Goal: Task Accomplishment & Management: Manage account settings

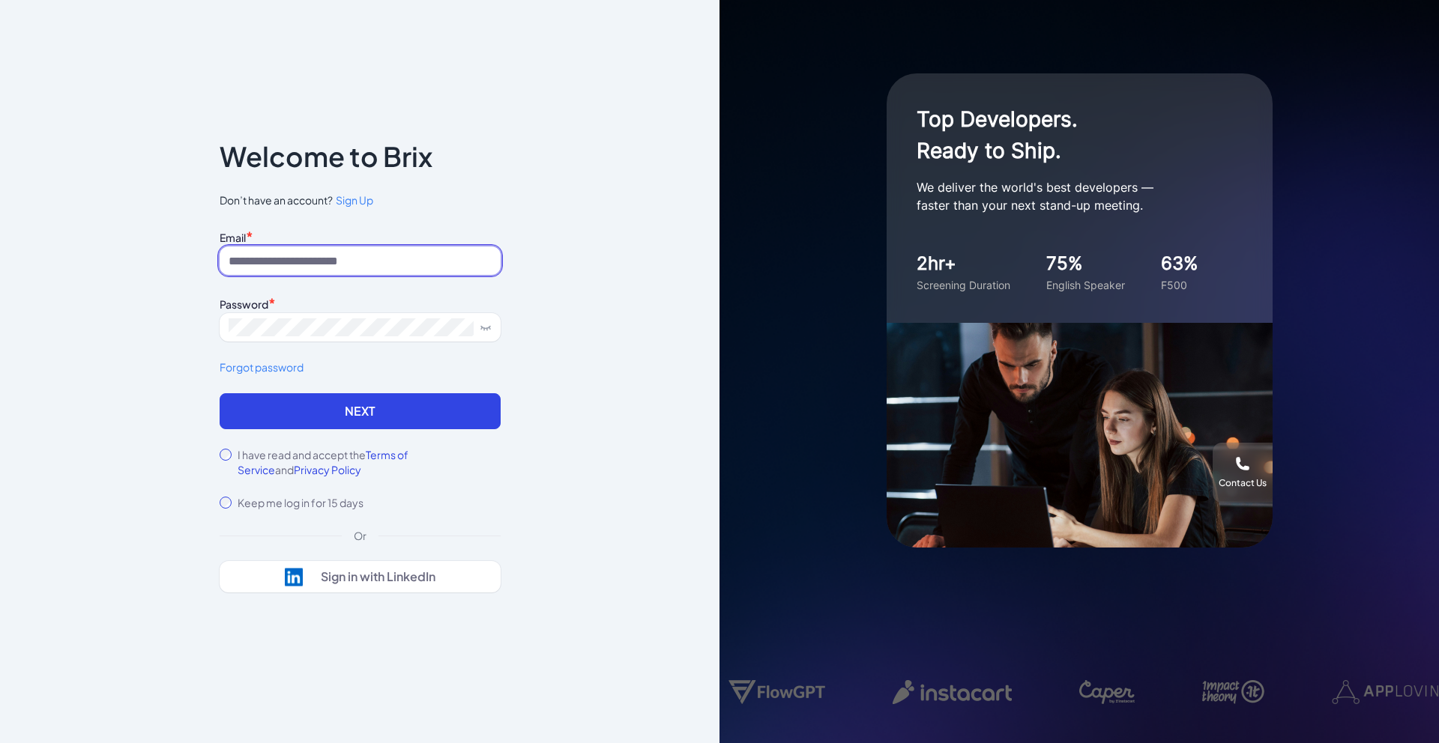
click at [280, 252] on input at bounding box center [360, 261] width 281 height 28
type input "**********"
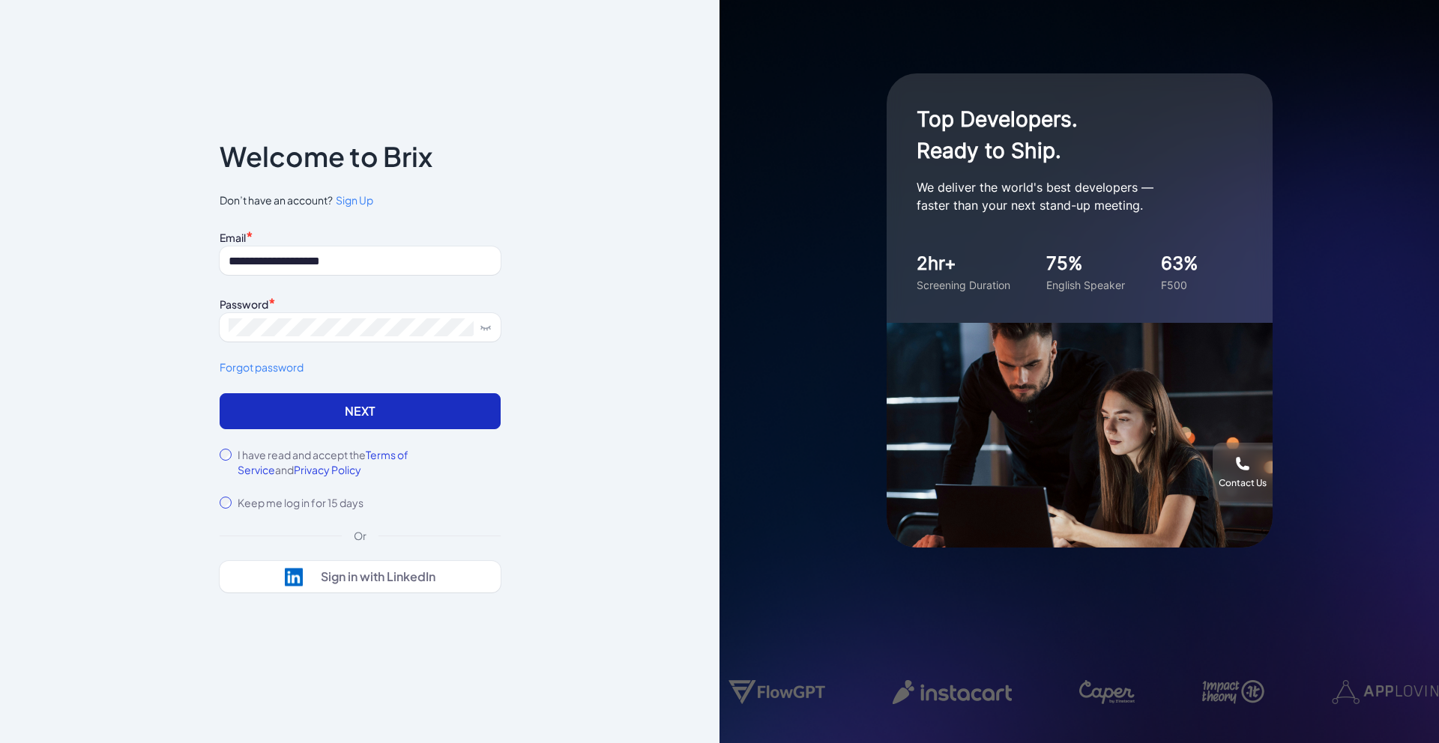
click at [386, 414] on button "Next" at bounding box center [360, 411] width 281 height 36
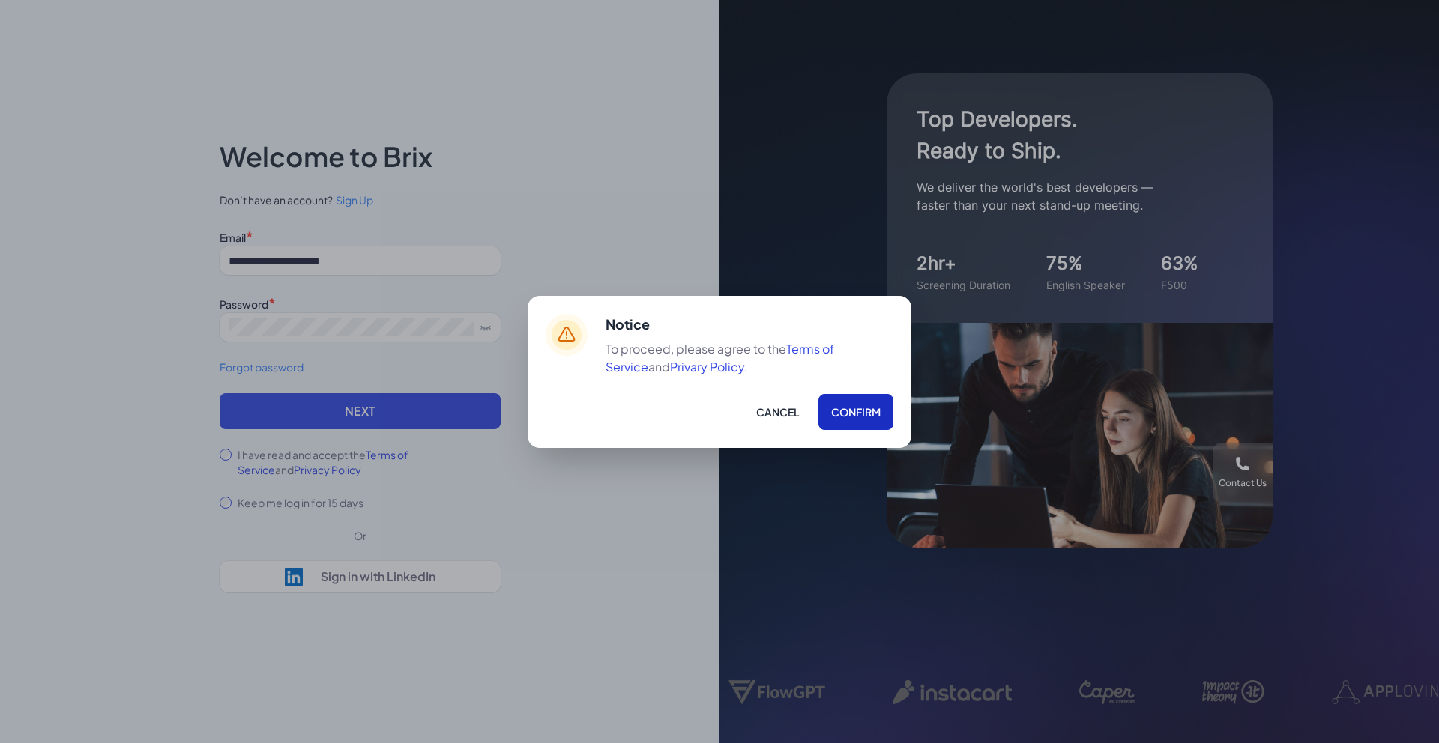
click at [845, 423] on button "Confirm" at bounding box center [855, 412] width 75 height 36
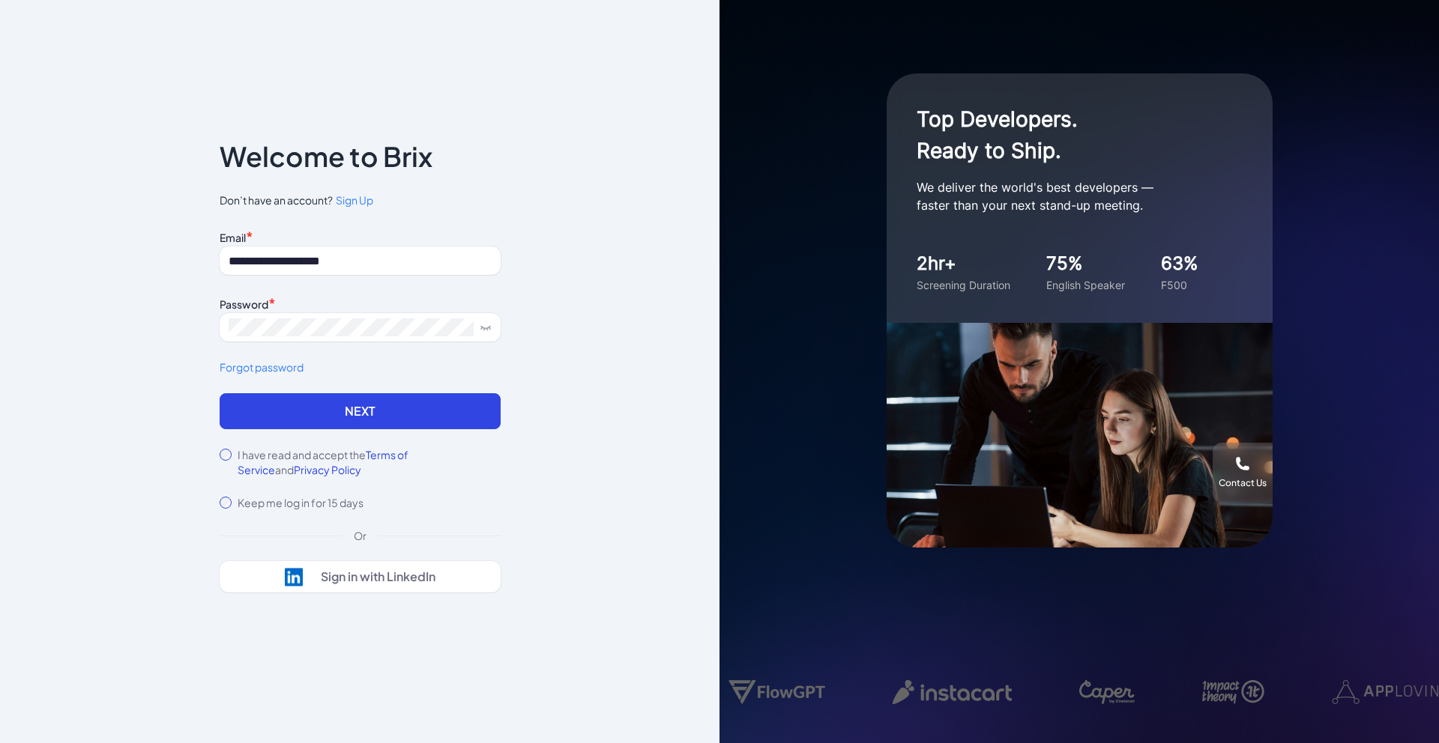
click at [366, 393] on div "**********" at bounding box center [360, 309] width 281 height 167
click at [361, 428] on button "Next" at bounding box center [360, 411] width 281 height 36
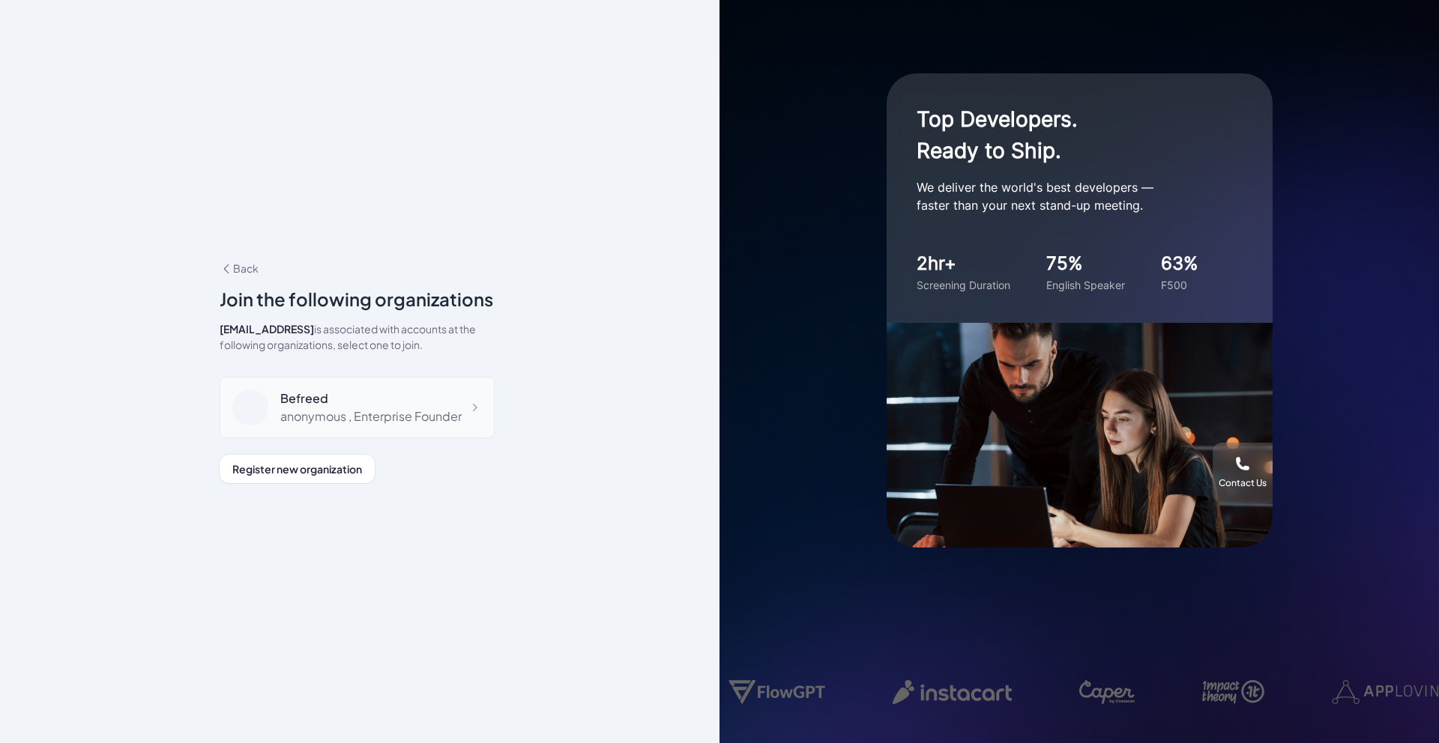
click at [303, 438] on div "Befreed anonymous , Enterprise Founder" at bounding box center [357, 407] width 275 height 61
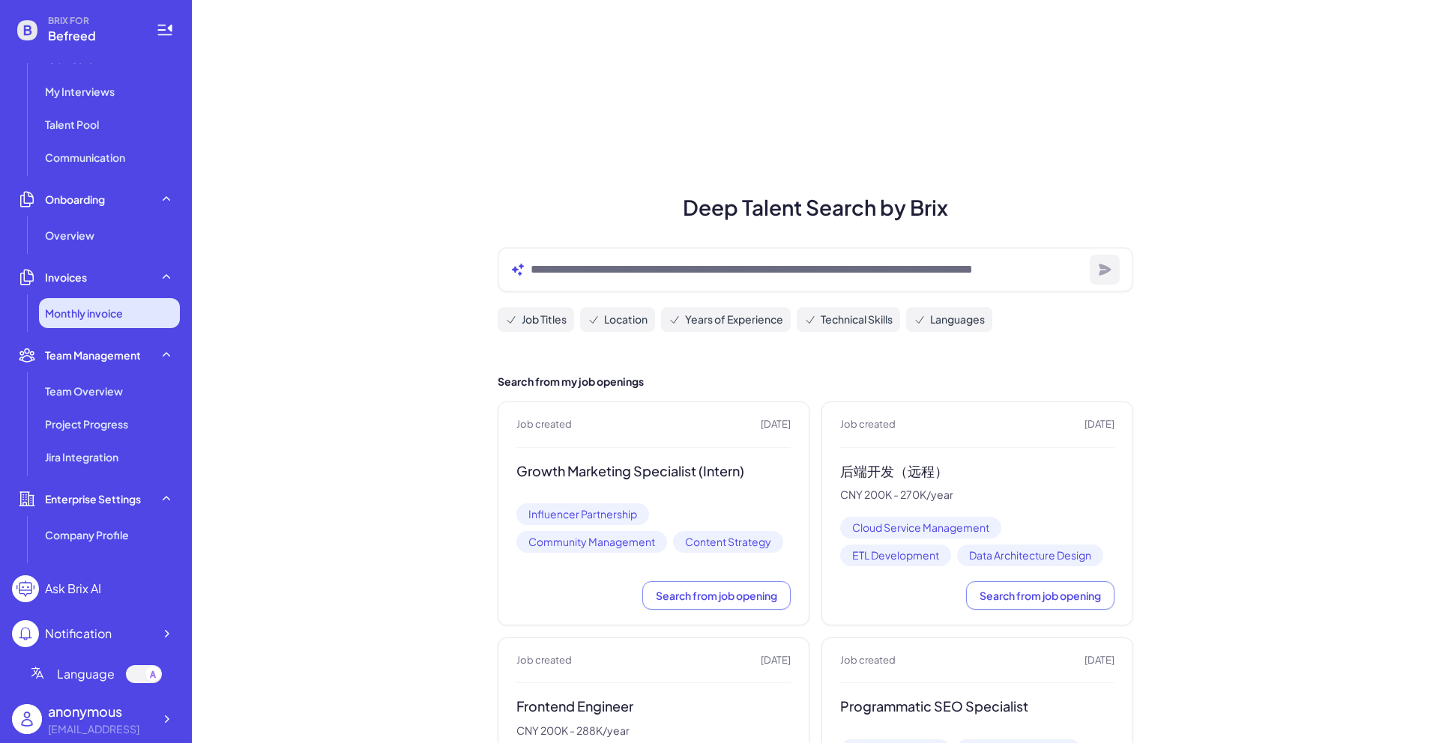
scroll to position [183, 0]
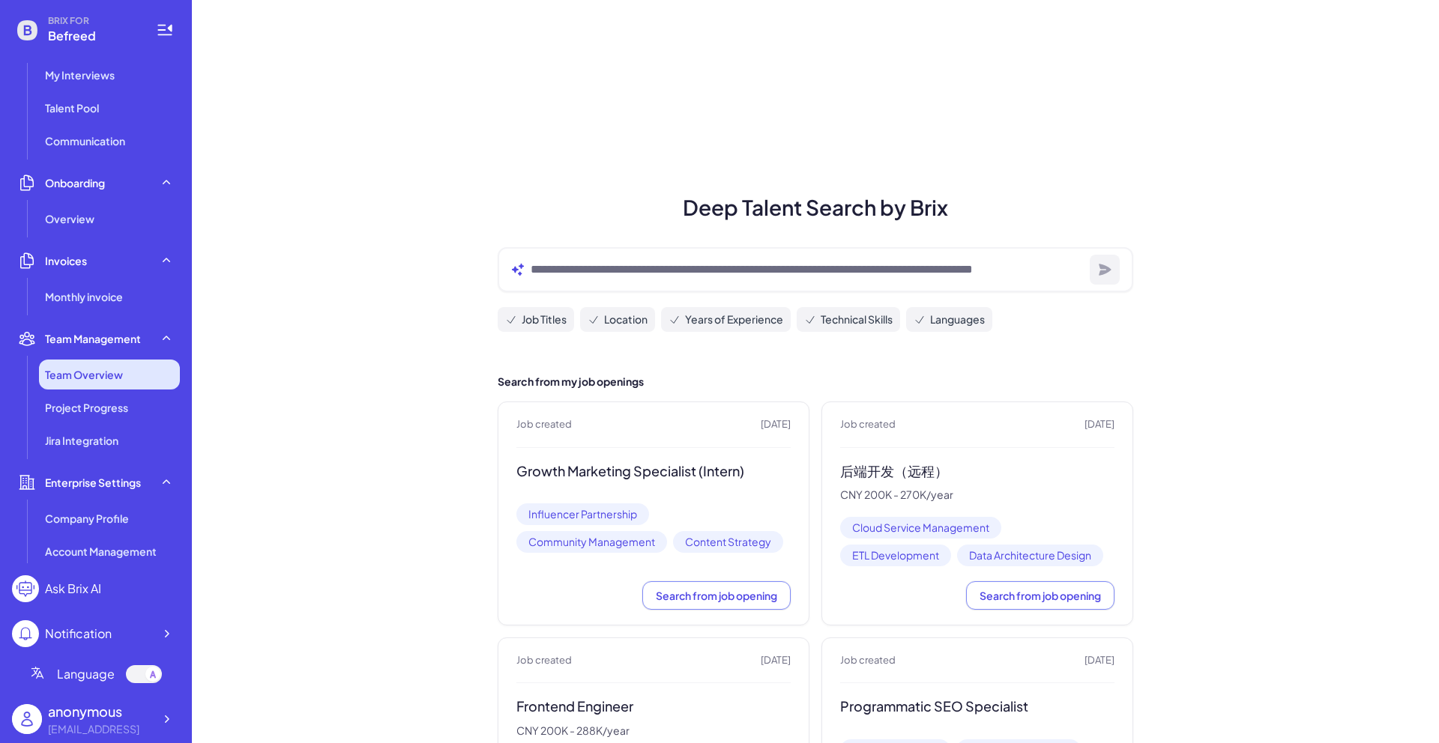
click at [99, 362] on li "Team Overview" at bounding box center [109, 375] width 141 height 30
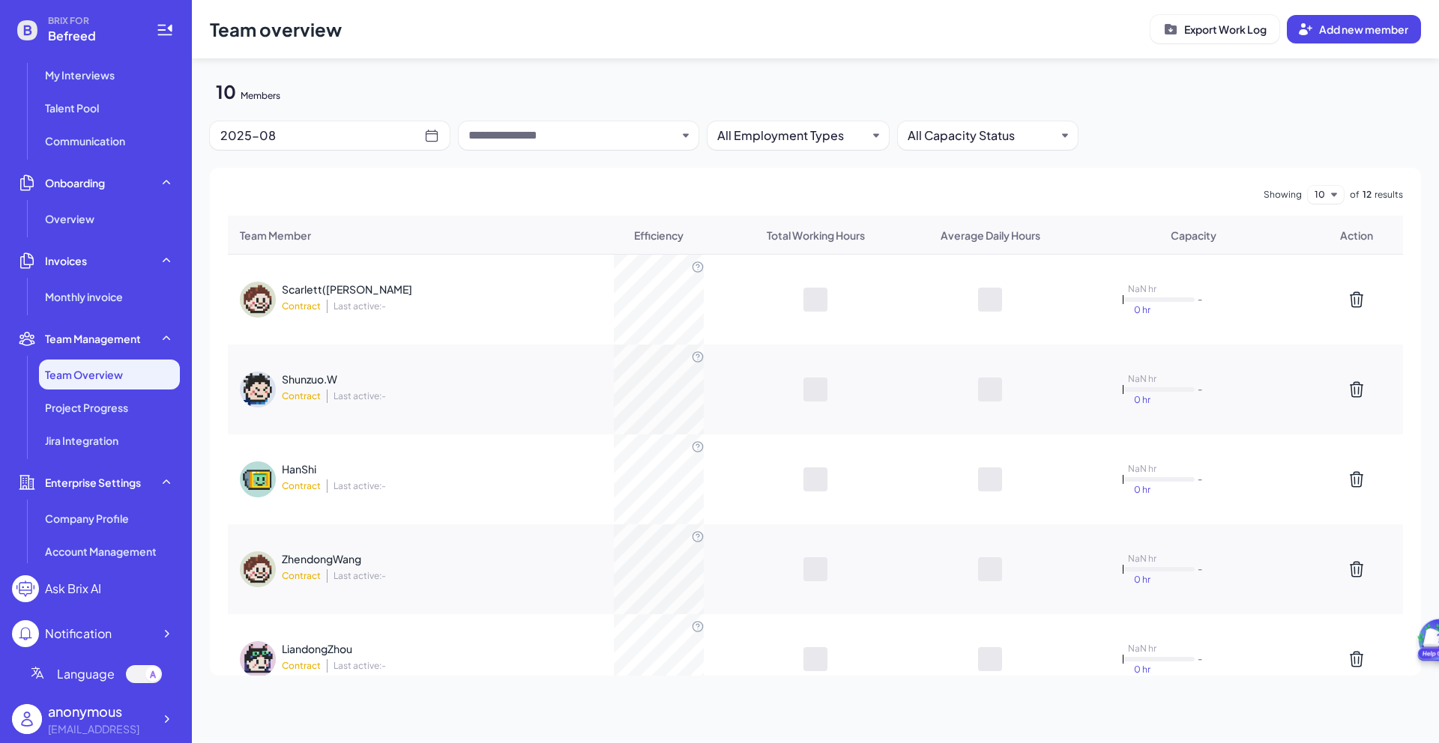
click at [486, 318] on div "Scarlett([PERSON_NAME])Xie Contract Last active: - NaN hr 0 hr -" at bounding box center [815, 300] width 1175 height 90
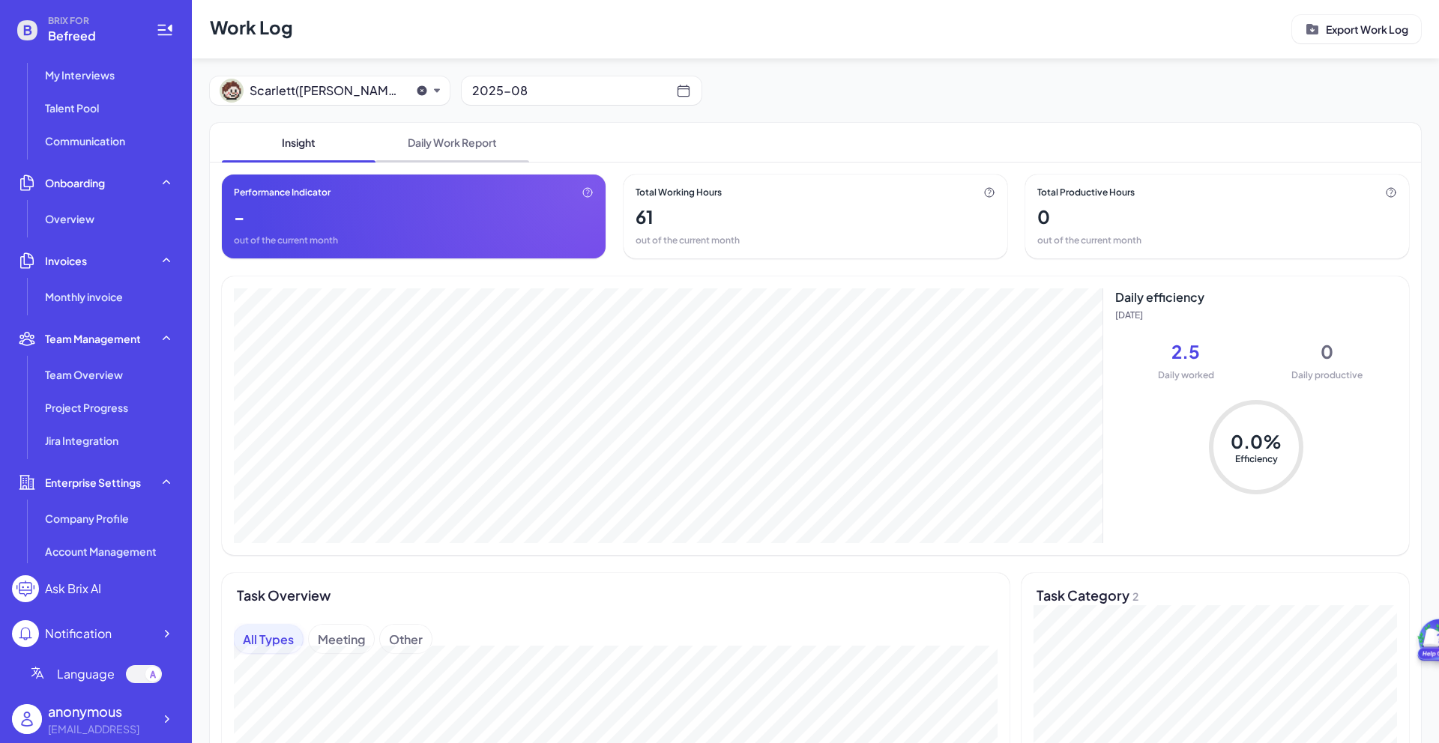
click at [449, 139] on span "Daily Work Report" at bounding box center [452, 142] width 154 height 39
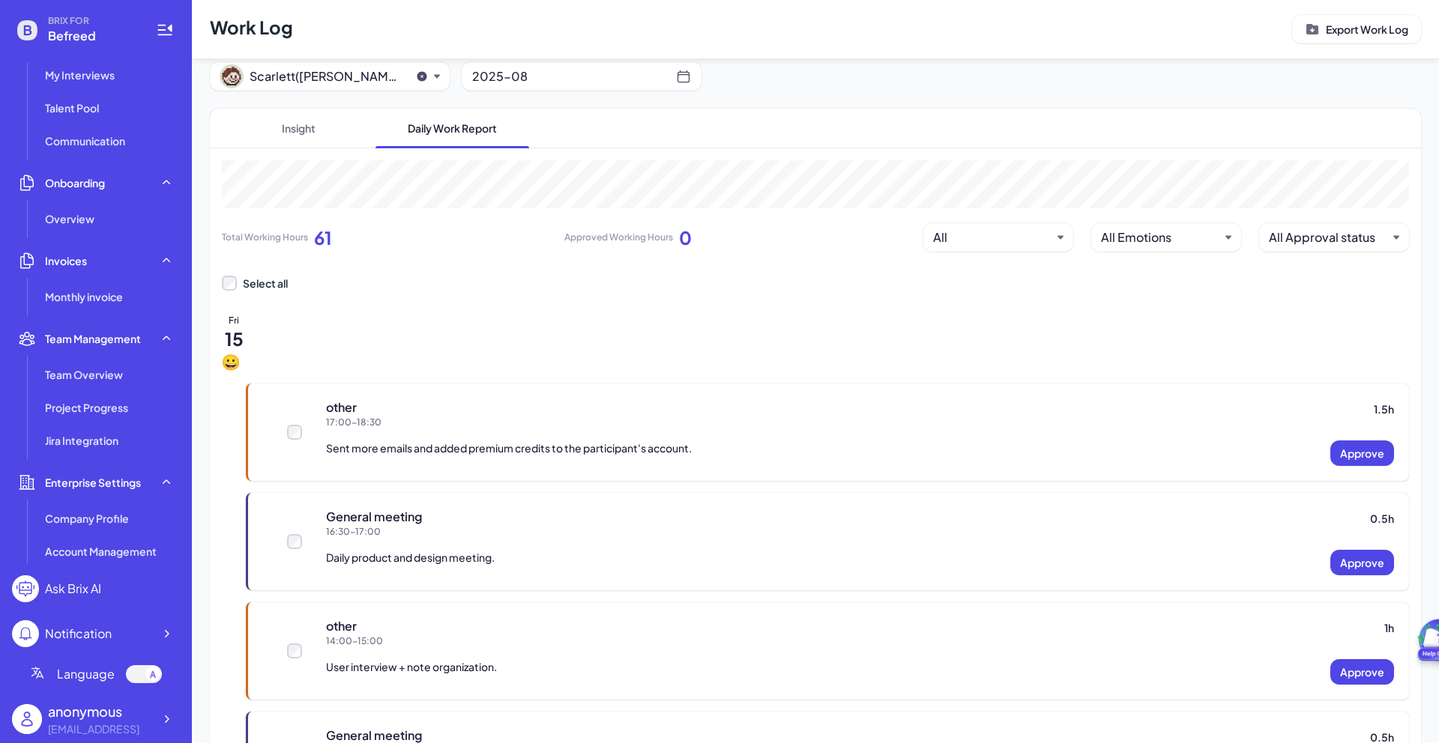
scroll to position [289, 0]
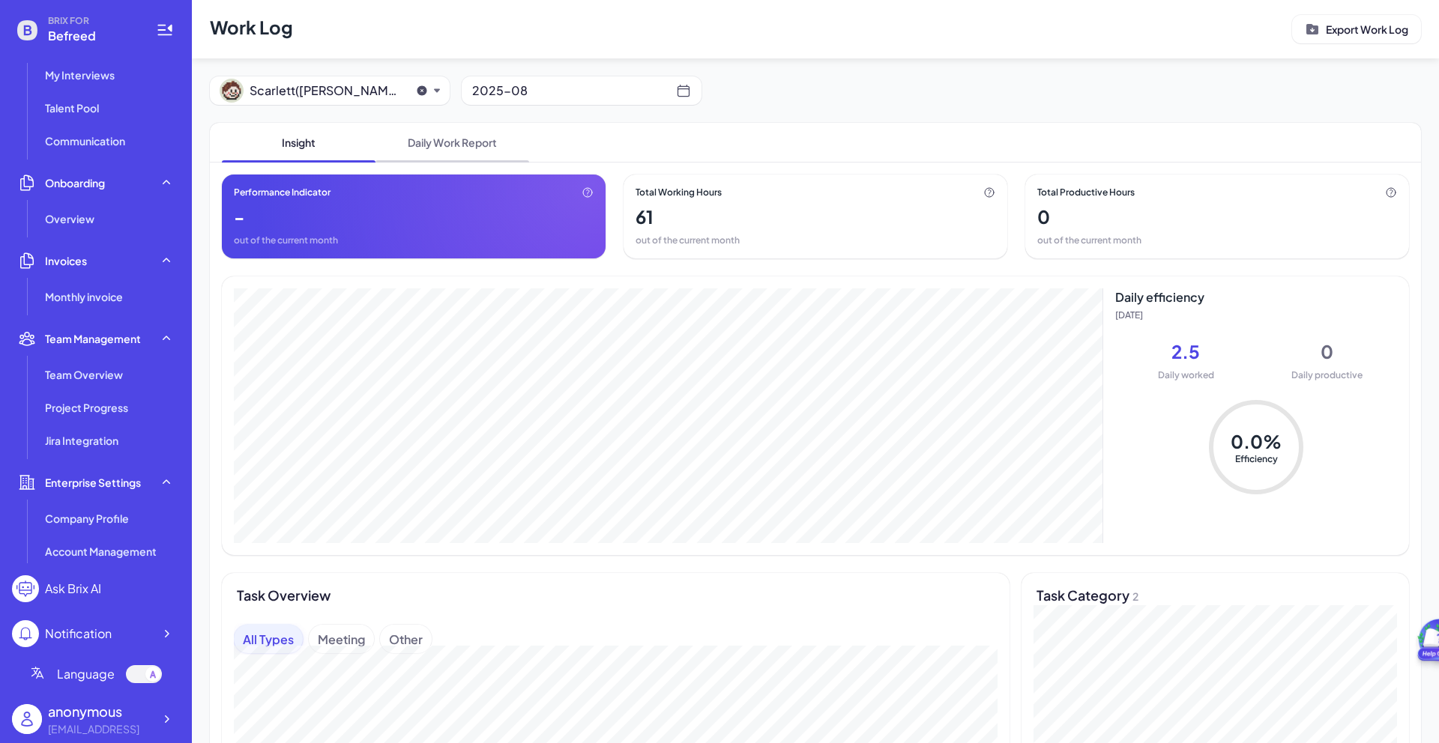
click at [463, 139] on span "Daily Work Report" at bounding box center [452, 142] width 154 height 39
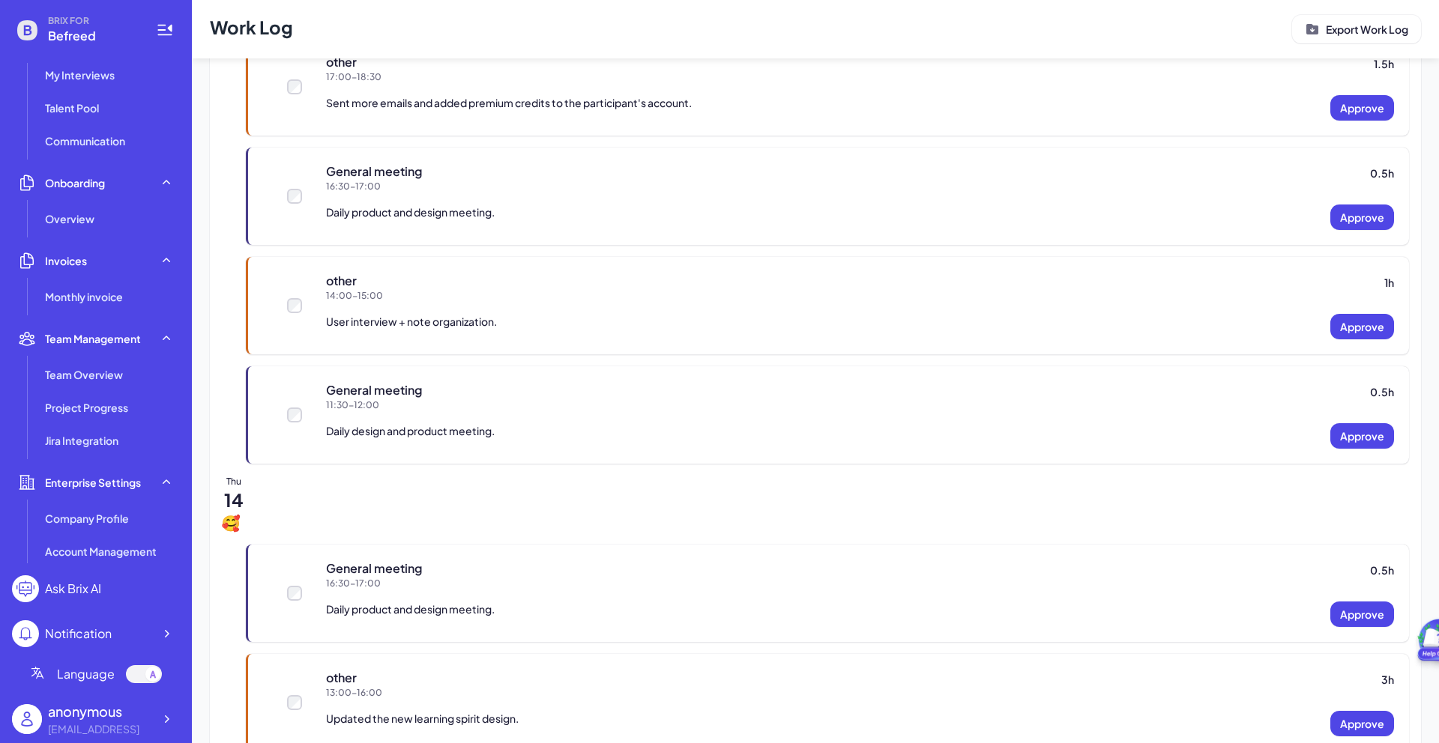
scroll to position [273, 0]
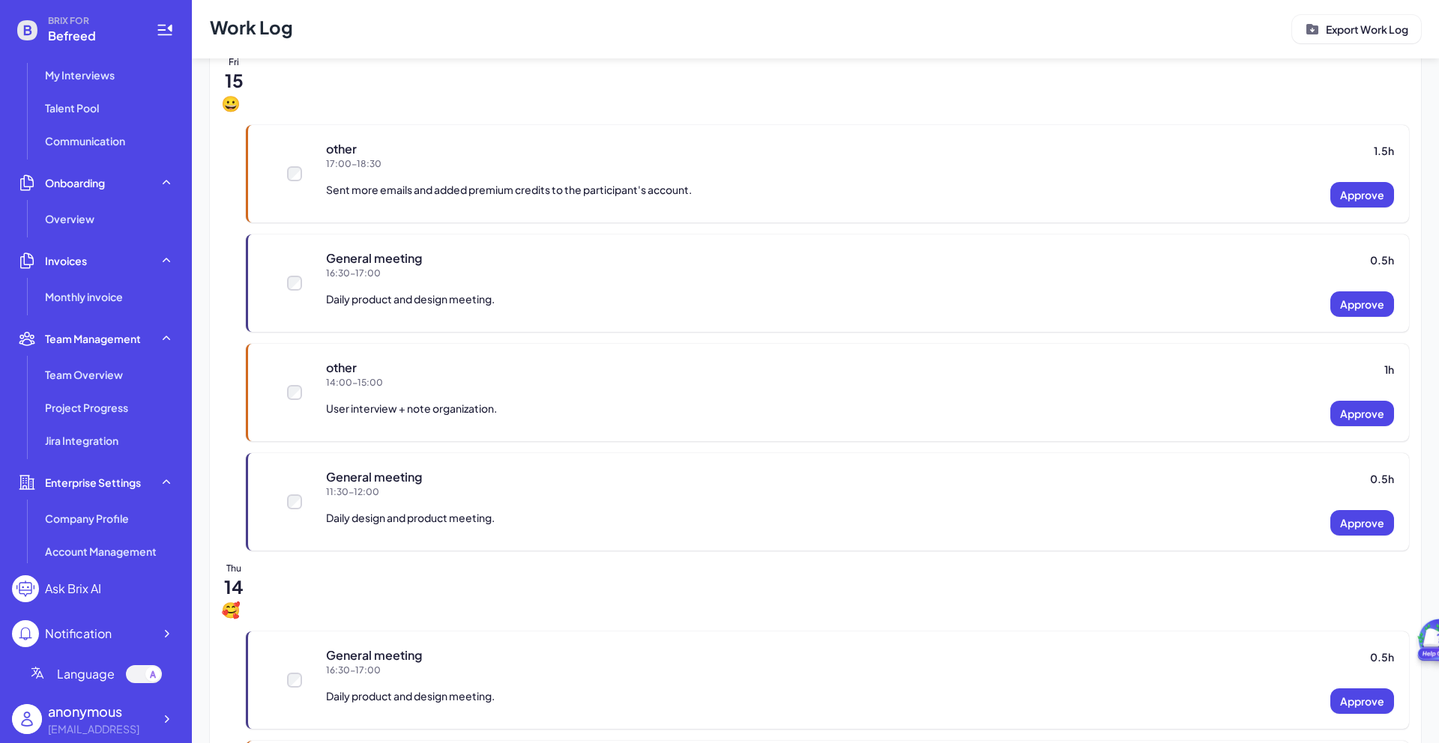
click at [540, 569] on div "Thu 14" at bounding box center [815, 591] width 1187 height 57
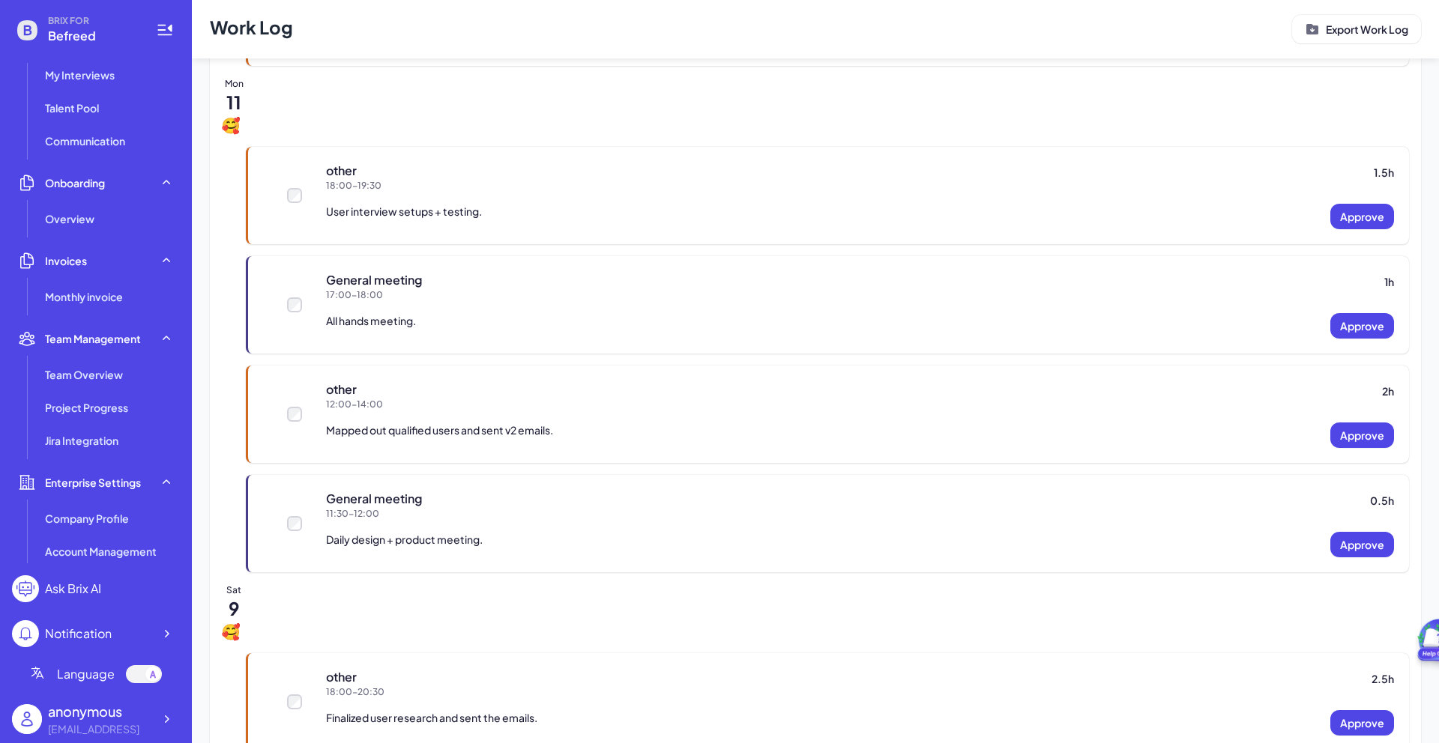
scroll to position [2850, 0]
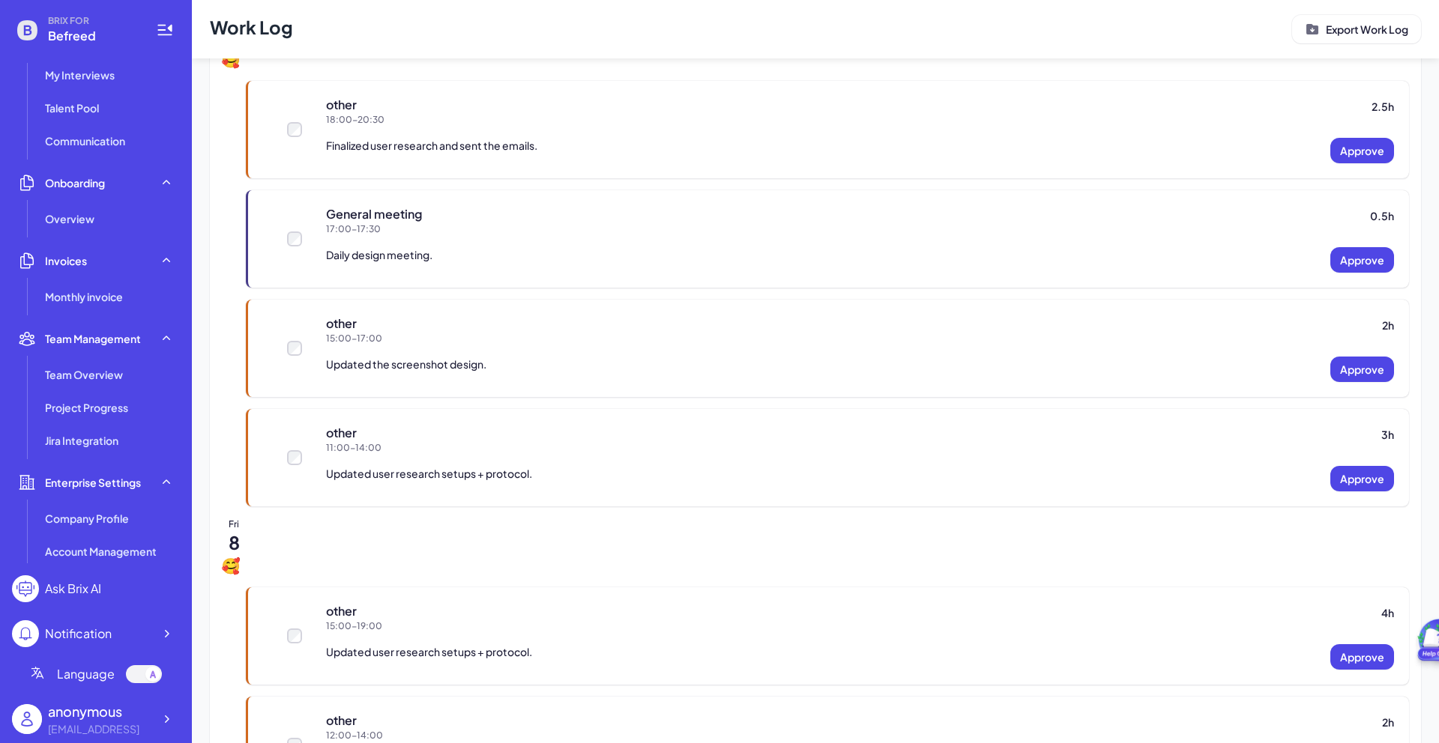
click at [572, 543] on div "Fri 8" at bounding box center [815, 547] width 1187 height 57
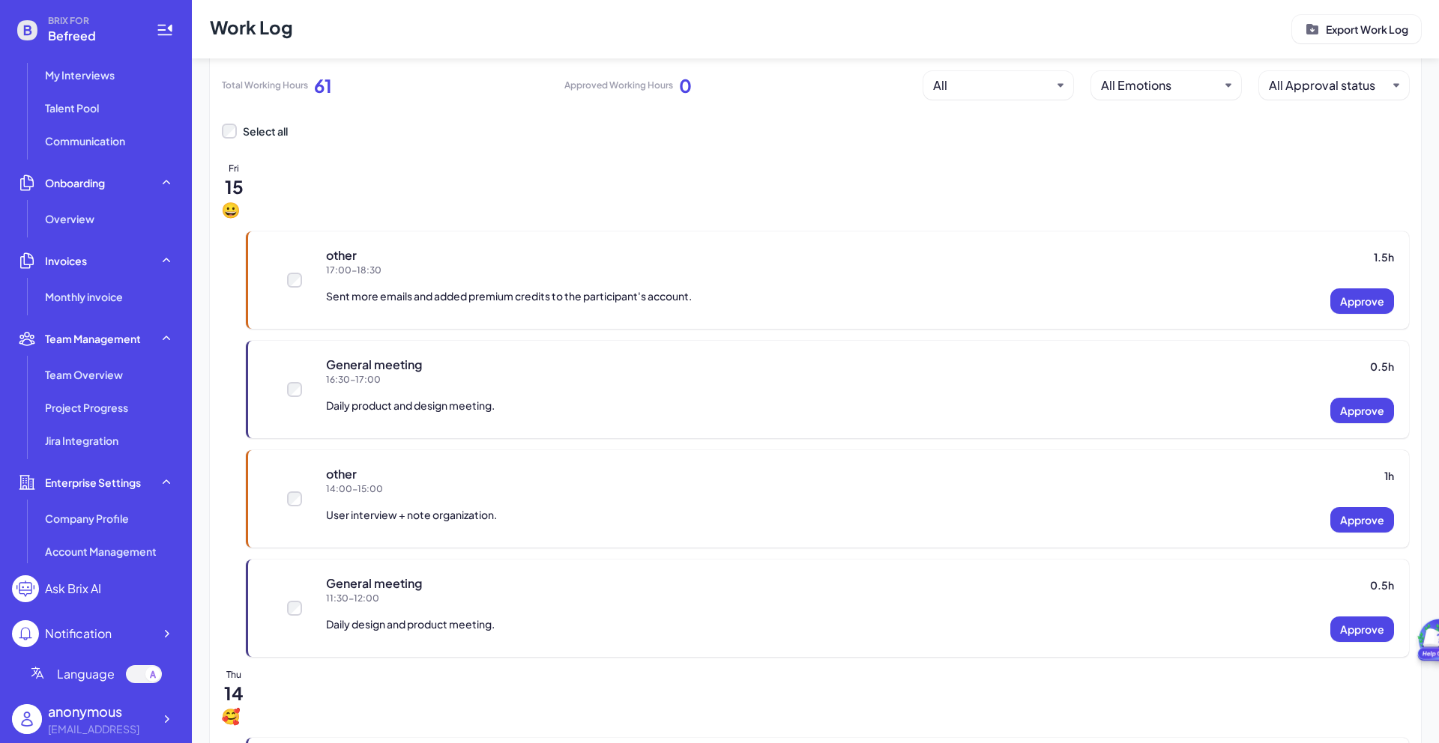
scroll to position [0, 0]
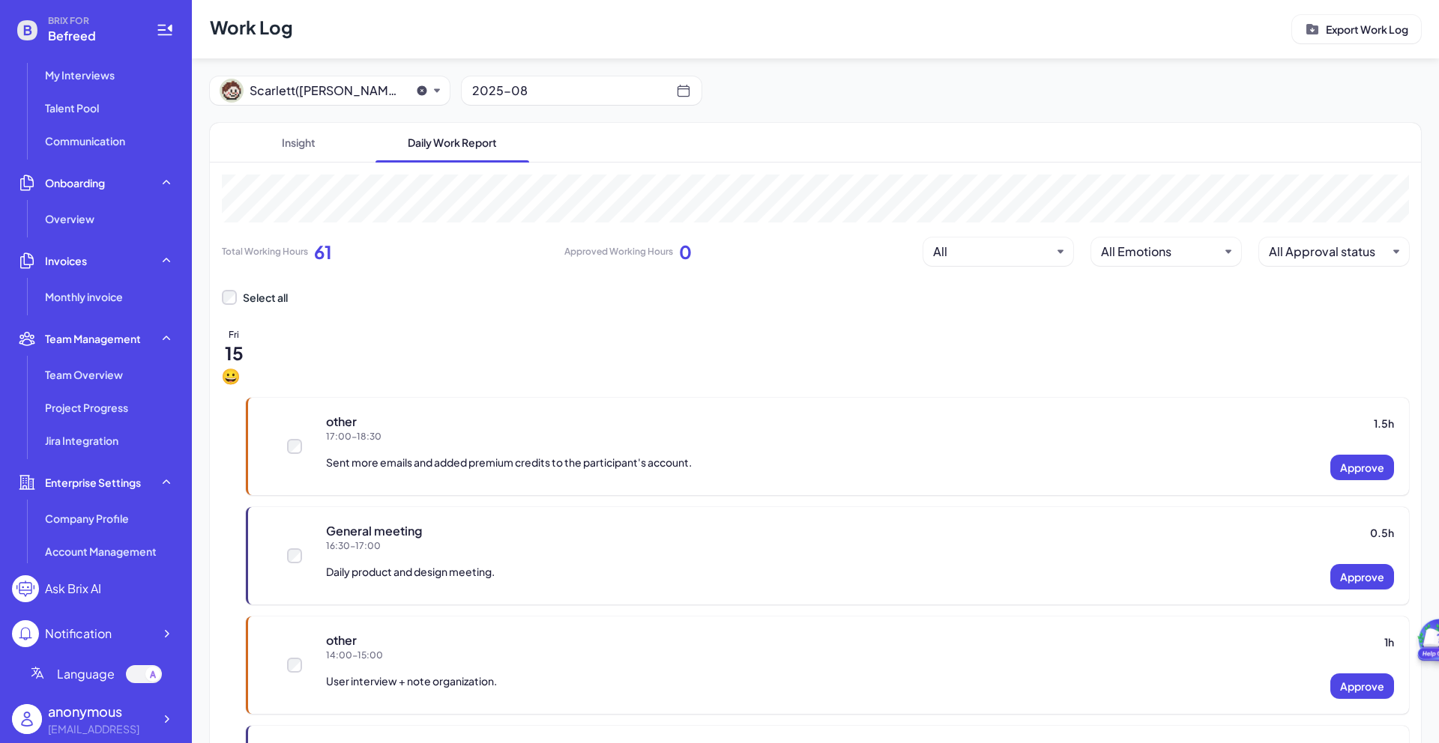
click at [587, 94] on main "Work Log Export Work Log Scarlett(Sijia)Xie 2025-08 Insight Daily Work Report T…" at bounding box center [815, 371] width 1247 height 743
click at [329, 136] on span "Insight" at bounding box center [299, 142] width 154 height 39
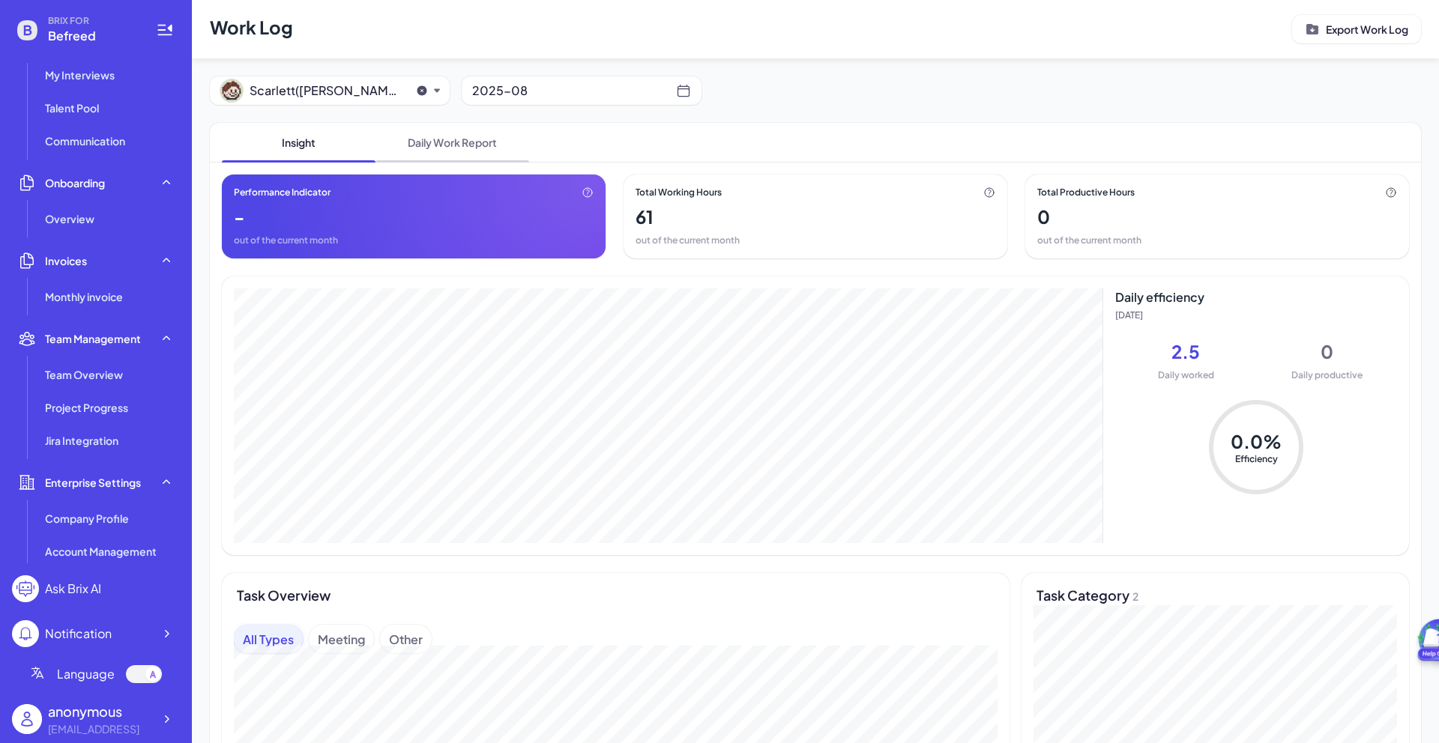
click at [468, 151] on span "Daily Work Report" at bounding box center [452, 142] width 154 height 39
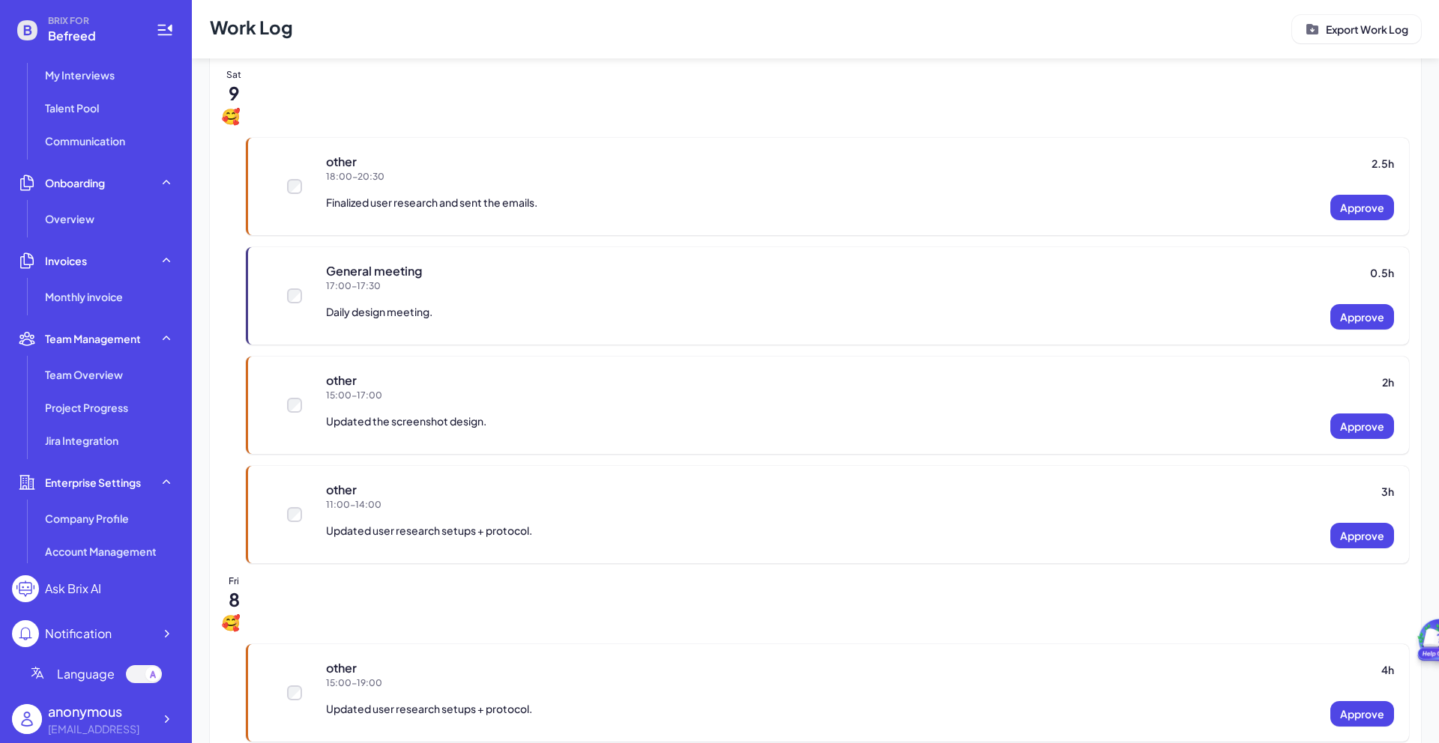
scroll to position [2819, 0]
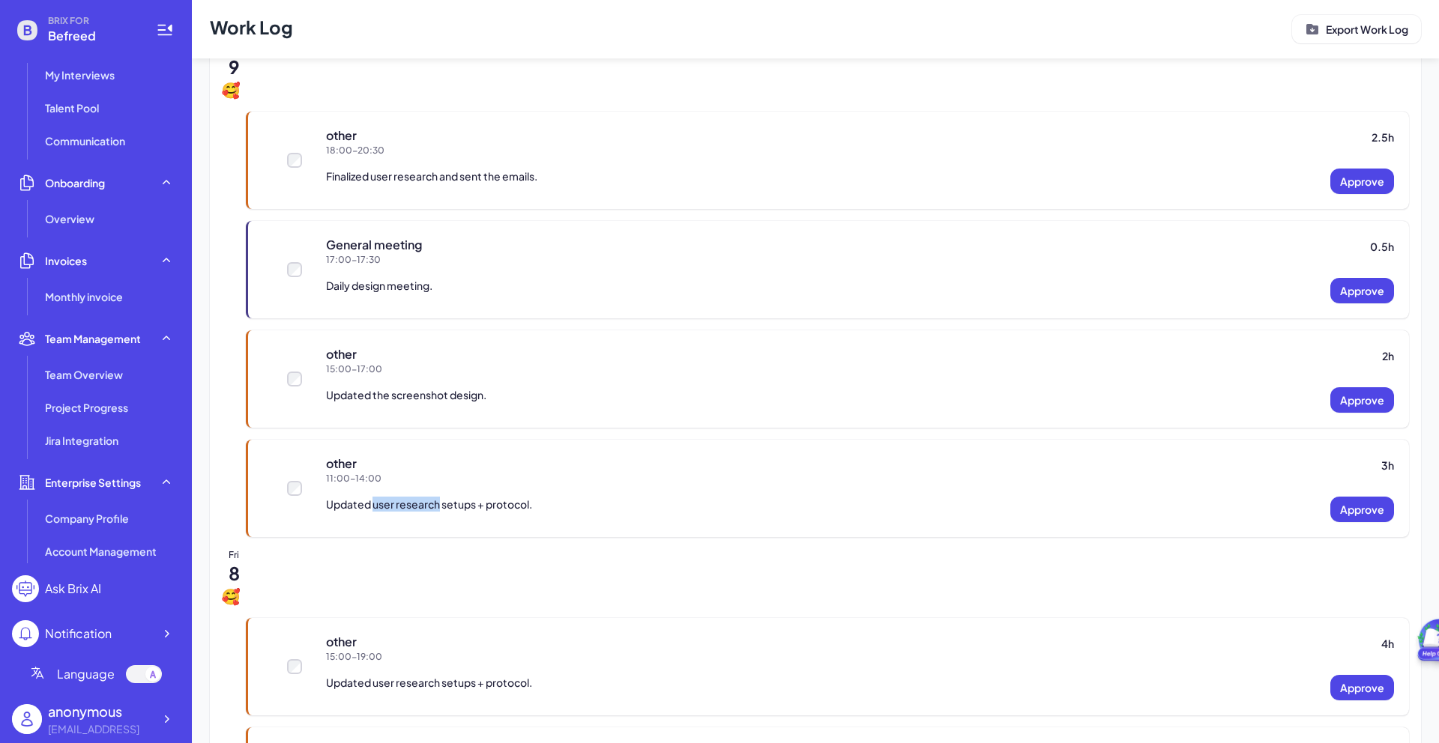
drag, startPoint x: 372, startPoint y: 504, endPoint x: 438, endPoint y: 504, distance: 66.0
click at [438, 504] on p "Updated user research setups + protocol." at bounding box center [429, 506] width 206 height 19
copy p "user research"
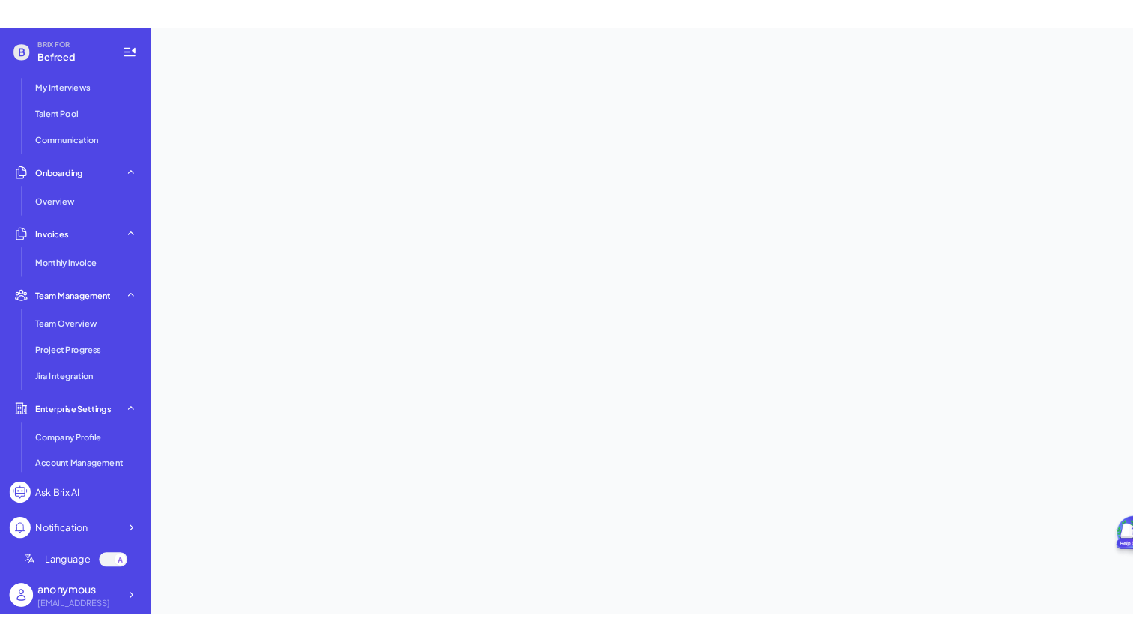
scroll to position [0, 0]
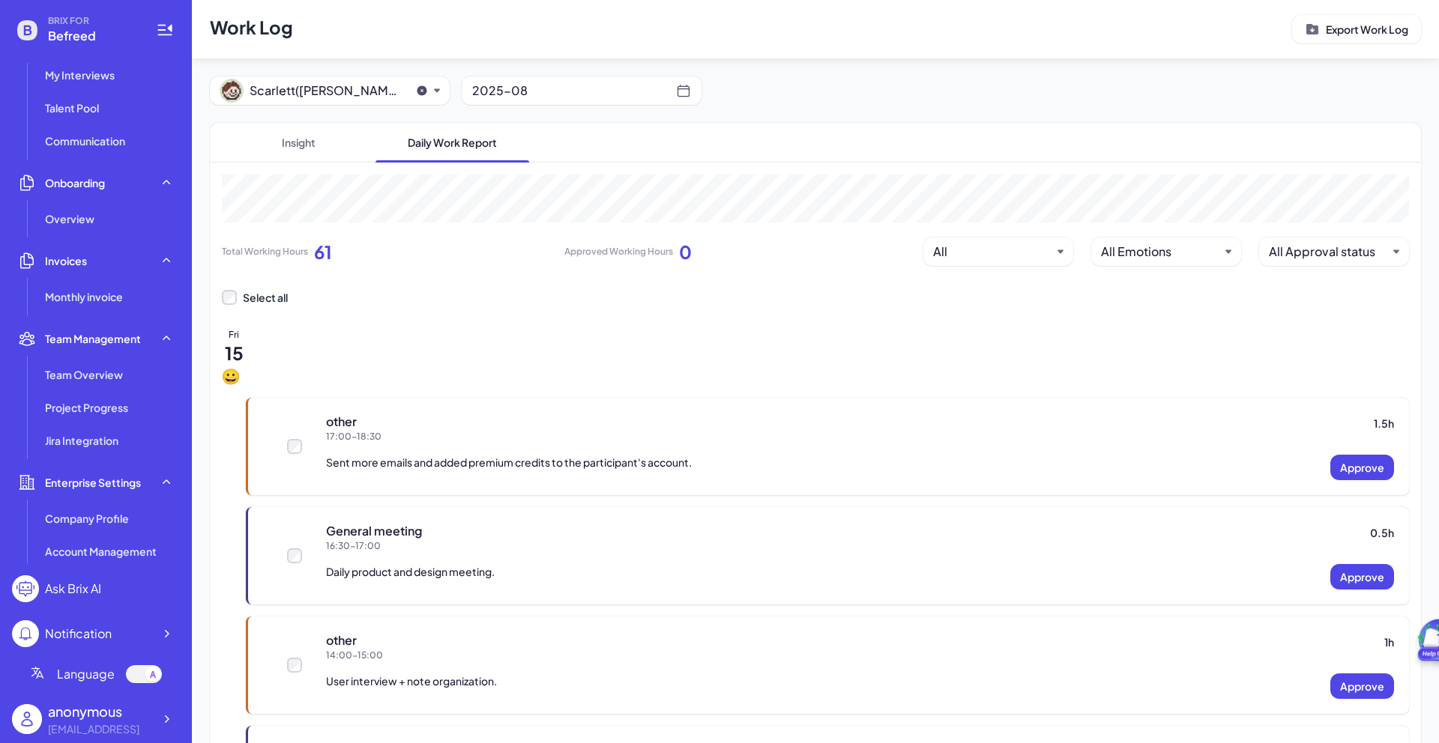
click at [775, 298] on div "Select all" at bounding box center [815, 297] width 1187 height 15
